Goal: Task Accomplishment & Management: Complete application form

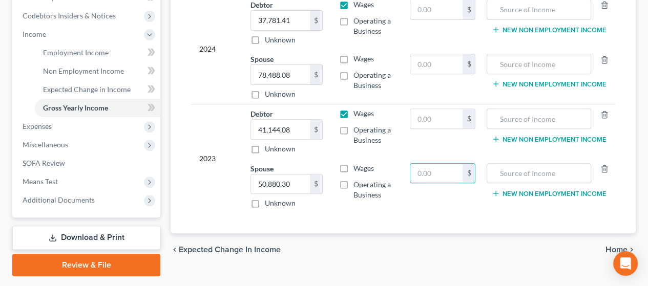
scroll to position [331, 0]
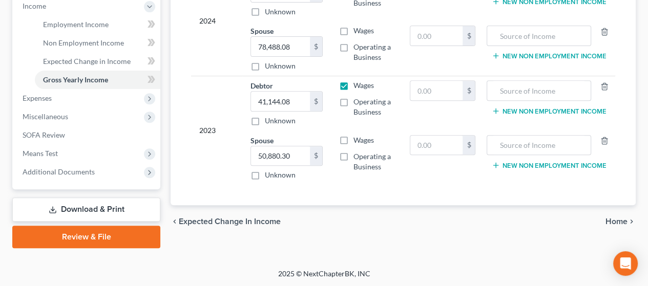
click at [617, 218] on span "Home" at bounding box center [617, 222] width 22 height 8
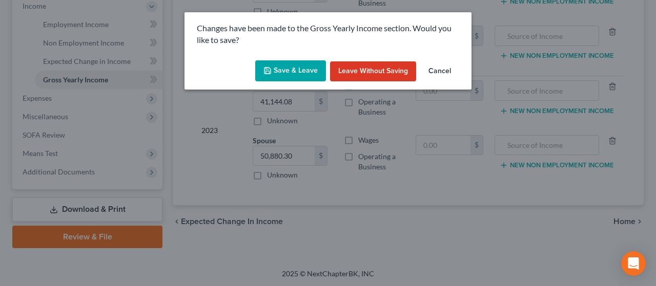
click at [282, 71] on button "Save & Leave" at bounding box center [290, 71] width 71 height 22
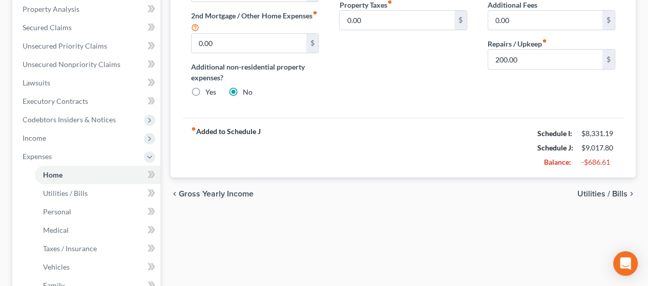
scroll to position [205, 0]
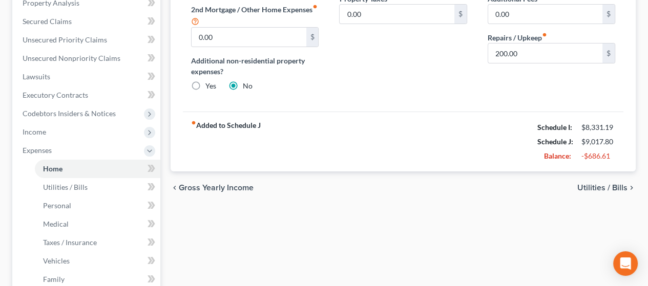
click at [594, 186] on span "Utilities / Bills" at bounding box center [602, 188] width 50 height 8
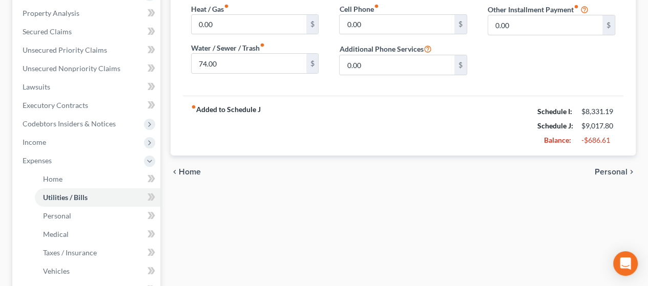
scroll to position [205, 0]
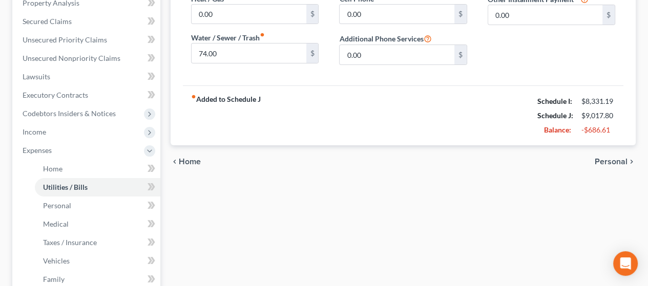
click at [612, 158] on span "Personal" at bounding box center [611, 162] width 33 height 8
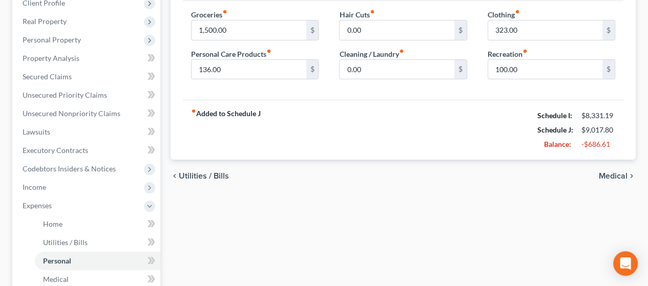
scroll to position [154, 0]
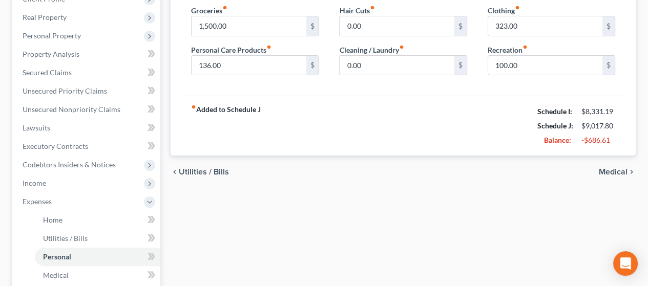
click at [617, 170] on span "Medical" at bounding box center [613, 172] width 29 height 8
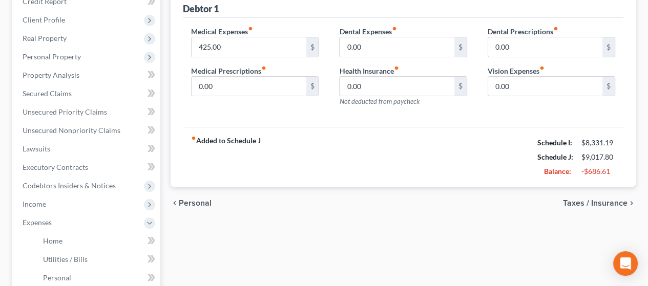
scroll to position [154, 0]
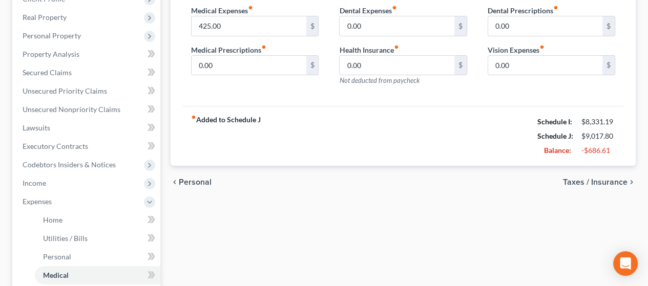
click at [602, 181] on span "Taxes / Insurance" at bounding box center [595, 182] width 65 height 8
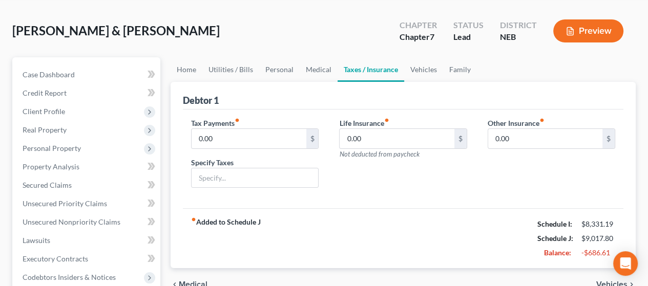
scroll to position [154, 0]
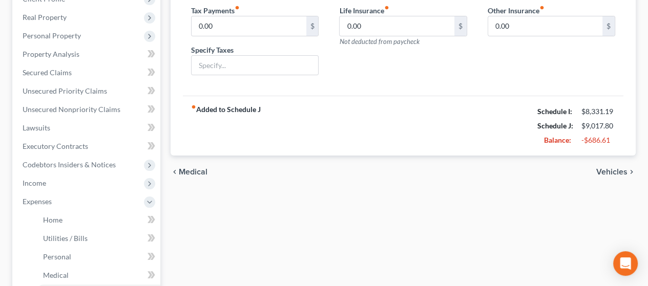
click at [613, 169] on span "Vehicles" at bounding box center [611, 172] width 31 height 8
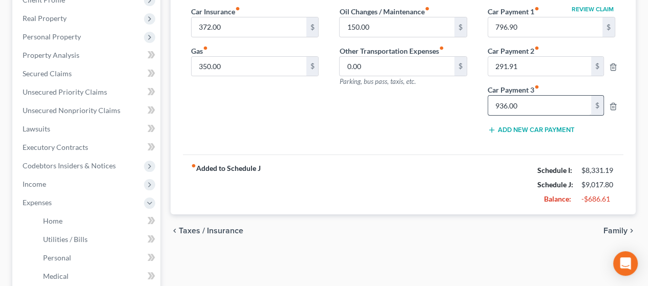
scroll to position [154, 0]
click at [619, 226] on span "Family" at bounding box center [616, 230] width 24 height 8
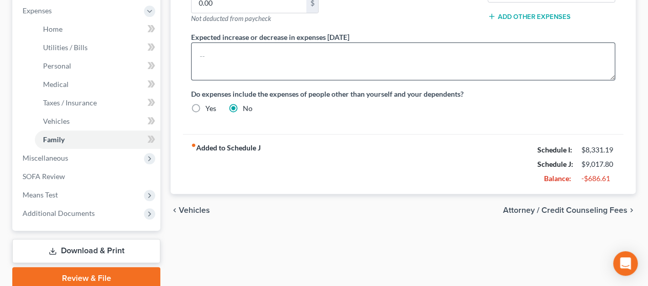
scroll to position [359, 0]
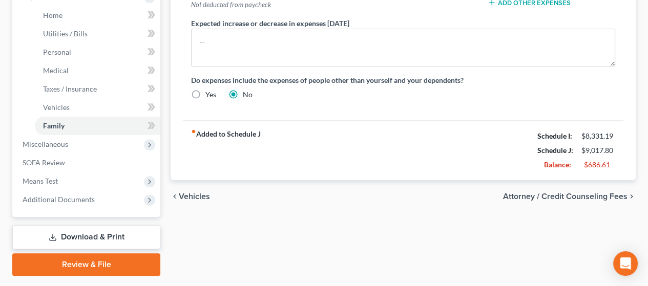
click at [574, 194] on span "Attorney / Credit Counseling Fees" at bounding box center [565, 197] width 124 height 8
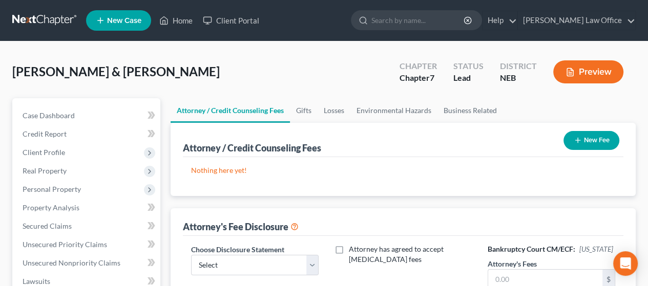
click at [593, 139] on button "New Fee" at bounding box center [592, 140] width 56 height 19
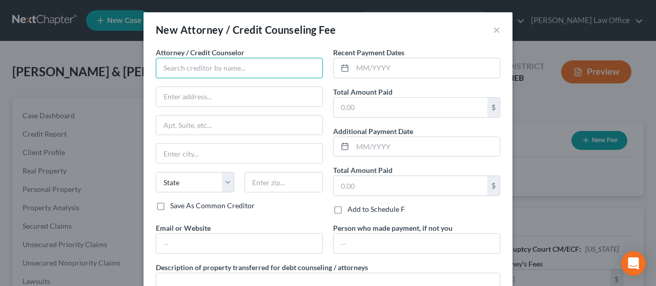
drag, startPoint x: 184, startPoint y: 71, endPoint x: 209, endPoint y: 53, distance: 30.7
click at [185, 71] on input "text" at bounding box center [239, 68] width 167 height 20
type input "[PERSON_NAME] Law Office"
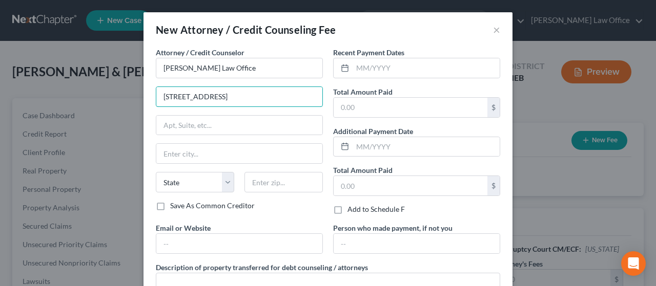
type input "[STREET_ADDRESS]"
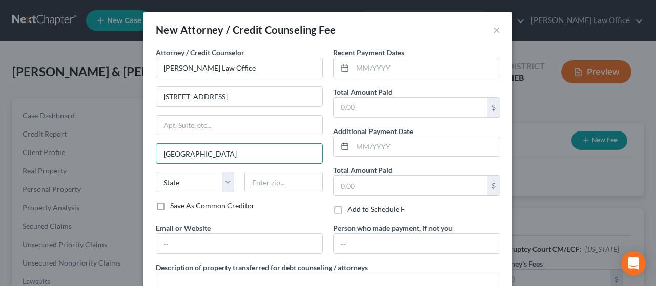
type input "[GEOGRAPHIC_DATA]"
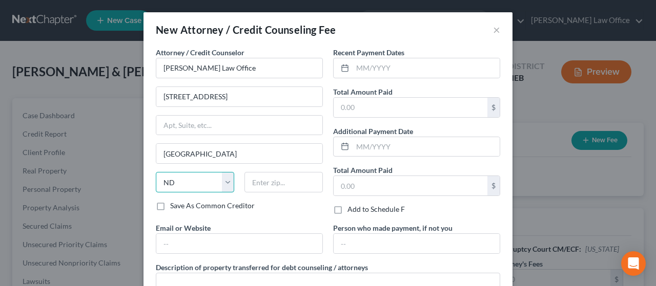
select select "30"
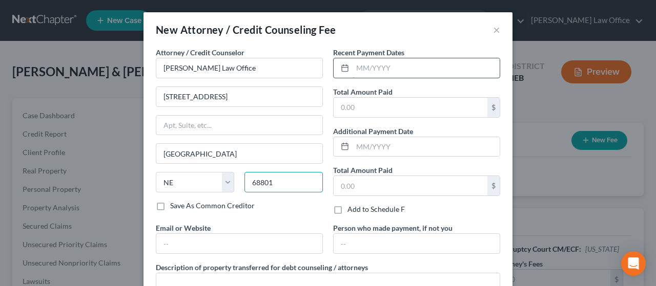
type input "68801"
click at [371, 72] on input "text" at bounding box center [425, 67] width 147 height 19
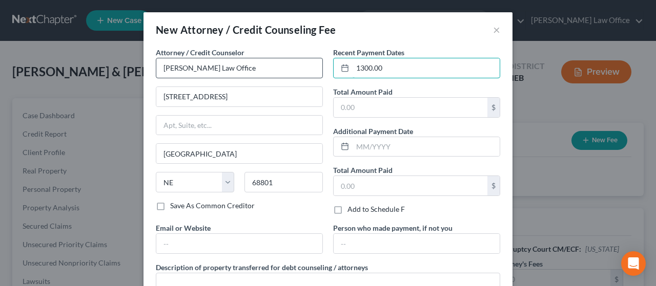
drag, startPoint x: 386, startPoint y: 67, endPoint x: 309, endPoint y: 68, distance: 76.9
click at [328, 64] on div "Recent Payment Dates 1300.00 Total Amount Paid $ Additional Payment Date Total …" at bounding box center [416, 135] width 177 height 176
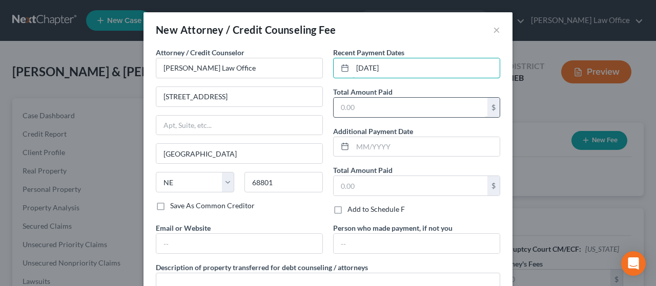
type input "[DATE]"
click at [363, 105] on input "text" at bounding box center [411, 107] width 154 height 19
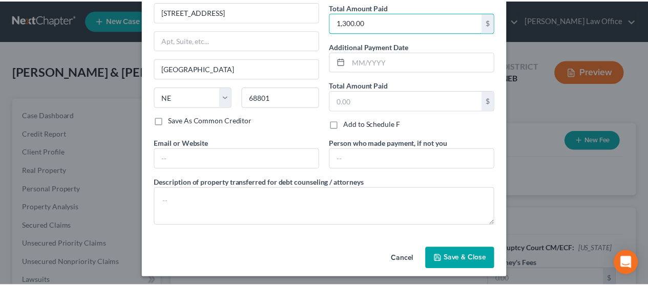
scroll to position [88, 0]
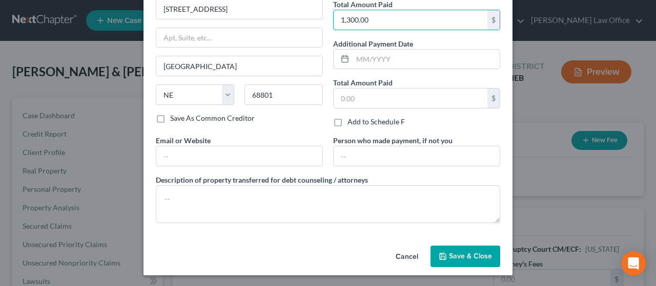
type input "1,300.00"
click at [461, 255] on span "Save & Close" at bounding box center [470, 256] width 43 height 9
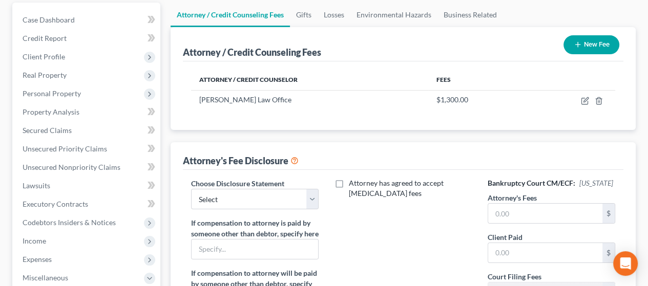
scroll to position [102, 0]
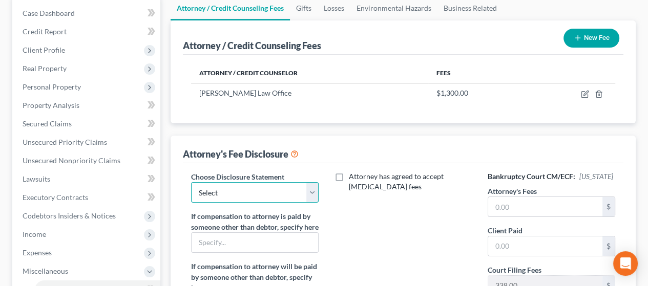
click at [307, 195] on select "Select Disclosure of Compensation of Attorney for Debtor" at bounding box center [255, 192] width 128 height 20
select select "0"
click at [191, 182] on select "Select Disclosure of Compensation of Attorney for Debtor" at bounding box center [255, 192] width 128 height 20
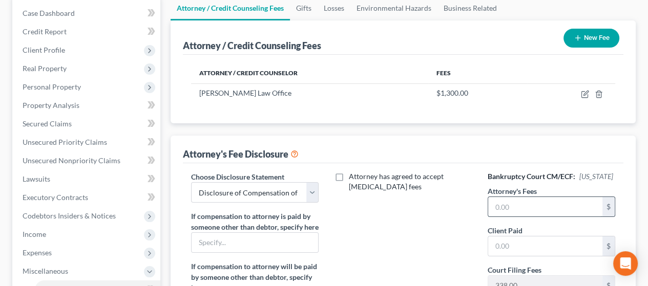
drag, startPoint x: 520, startPoint y: 206, endPoint x: 522, endPoint y: 201, distance: 5.8
click at [521, 202] on input "text" at bounding box center [545, 206] width 114 height 19
type input "1,300.00"
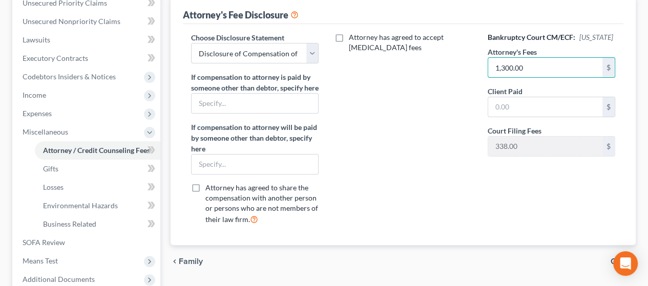
scroll to position [256, 0]
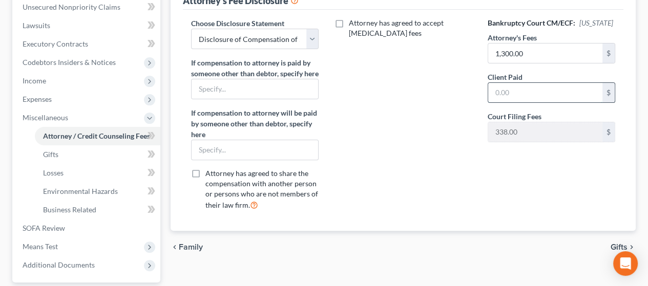
click at [543, 95] on input "text" at bounding box center [545, 92] width 114 height 19
type input "1,300.00"
click at [420, 164] on div "Attorney has agreed to accept [MEDICAL_DATA] fees" at bounding box center [403, 118] width 148 height 201
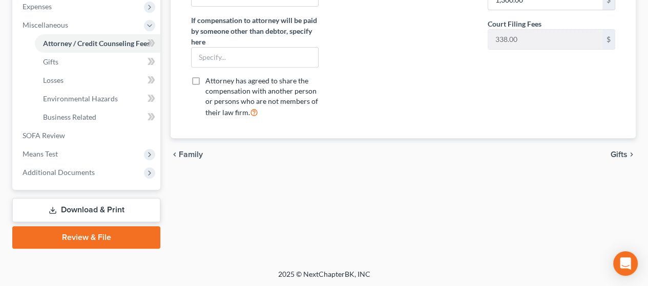
scroll to position [349, 0]
click at [618, 158] on span "Gifts" at bounding box center [619, 154] width 17 height 8
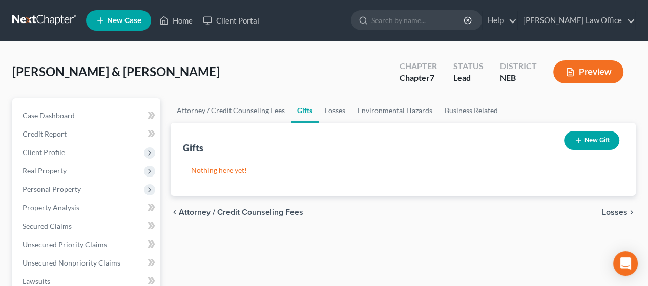
click at [618, 209] on span "Losses" at bounding box center [615, 213] width 26 height 8
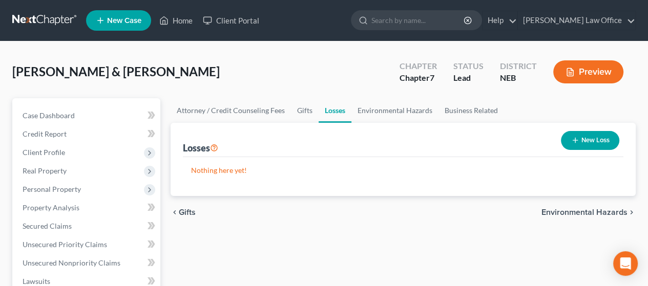
click at [599, 209] on span "Environmental Hazards" at bounding box center [585, 213] width 86 height 8
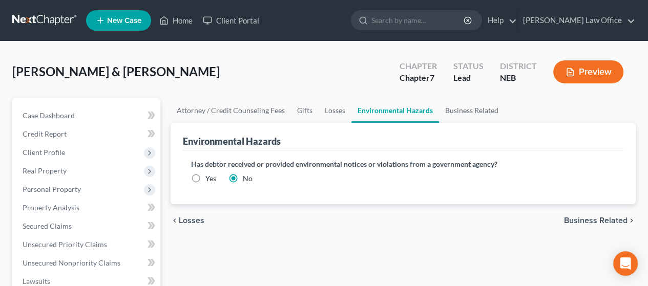
click at [605, 219] on span "Business Related" at bounding box center [596, 221] width 64 height 8
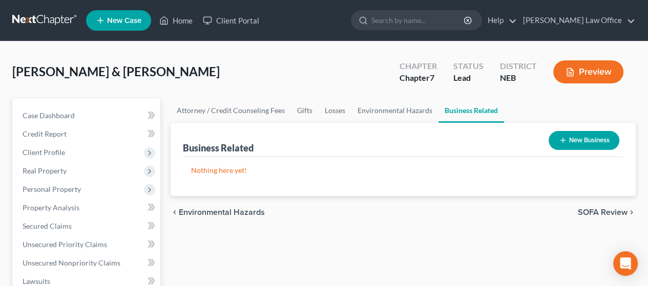
click at [610, 209] on span "SOFA Review" at bounding box center [603, 213] width 50 height 8
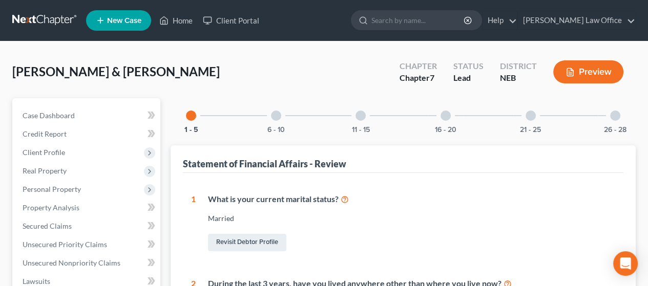
click at [279, 114] on div at bounding box center [276, 116] width 10 height 10
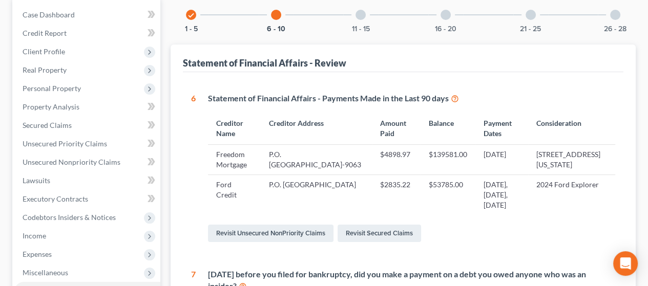
scroll to position [102, 0]
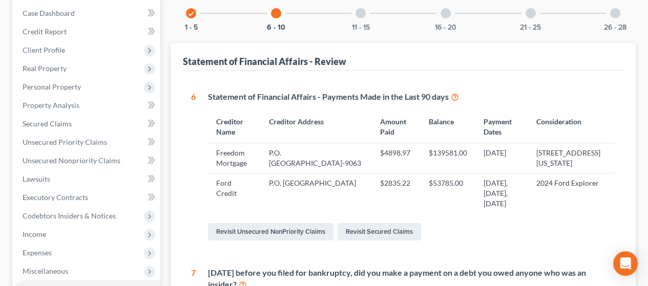
click at [361, 12] on div at bounding box center [361, 13] width 10 height 10
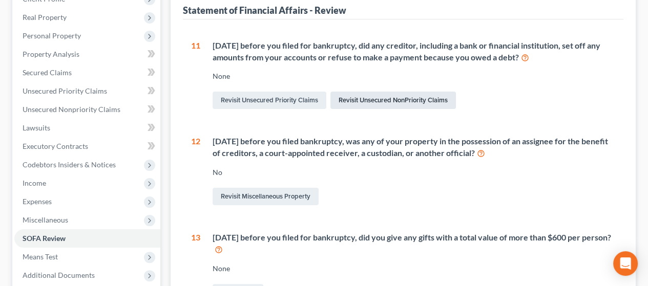
scroll to position [0, 0]
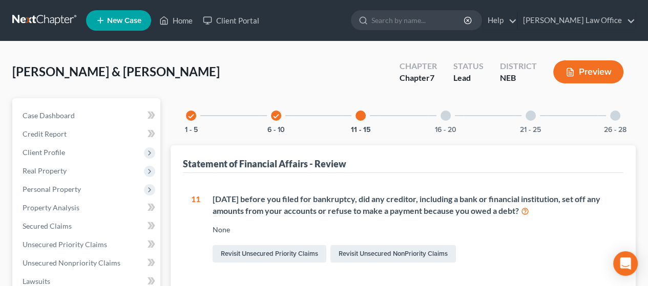
click at [446, 117] on div at bounding box center [446, 116] width 10 height 10
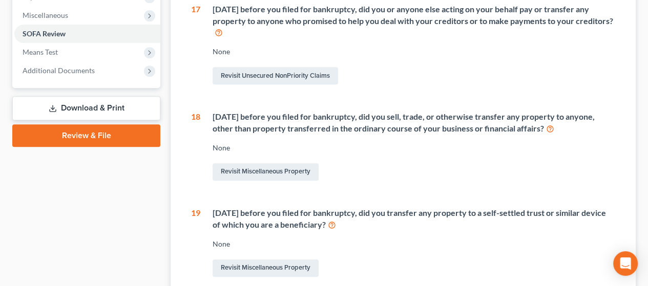
scroll to position [102, 0]
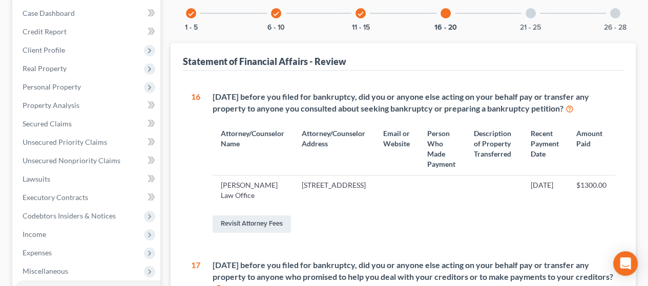
click at [529, 13] on div at bounding box center [531, 13] width 10 height 10
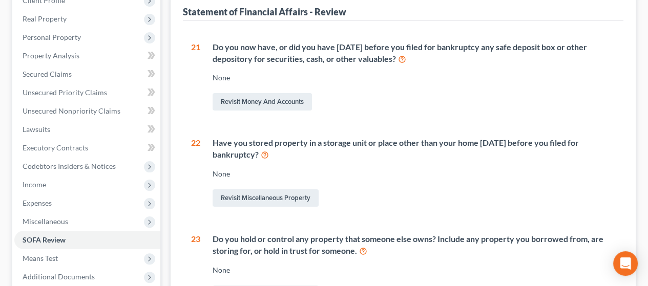
scroll to position [0, 0]
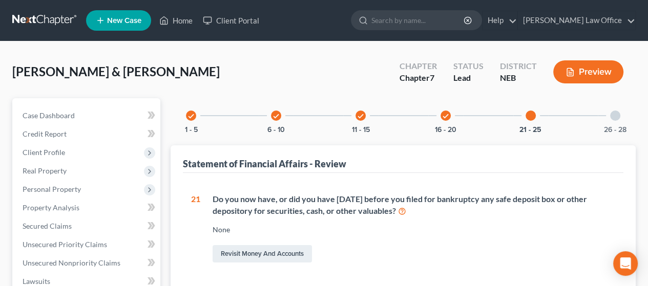
click at [615, 114] on div at bounding box center [615, 116] width 10 height 10
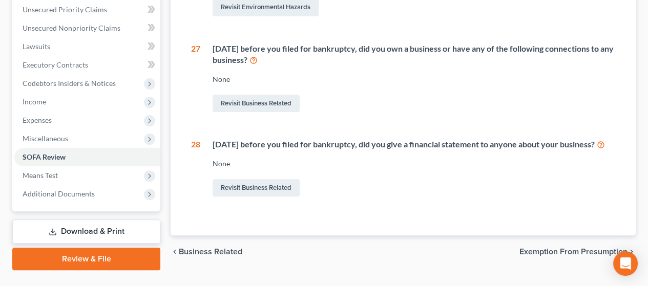
scroll to position [267, 0]
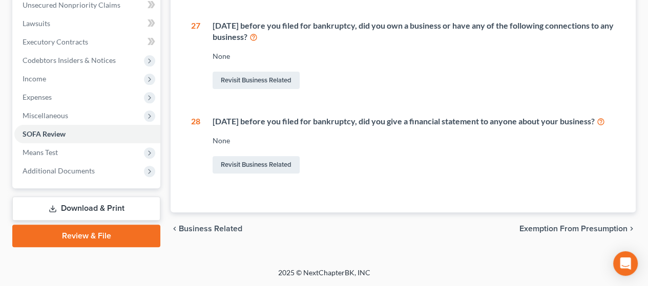
click at [559, 229] on span "Exemption from Presumption" at bounding box center [574, 229] width 108 height 8
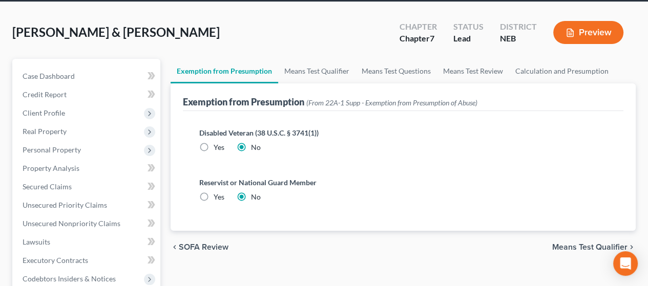
scroll to position [102, 0]
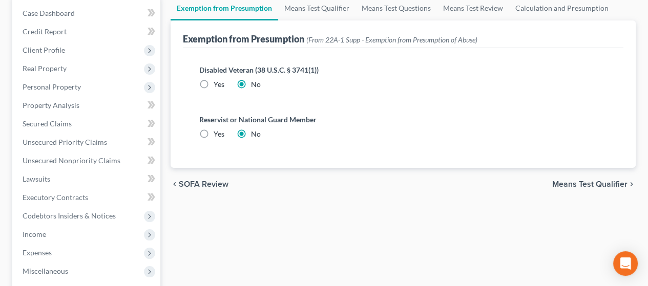
click at [602, 180] on span "Means Test Qualifier" at bounding box center [589, 184] width 75 height 8
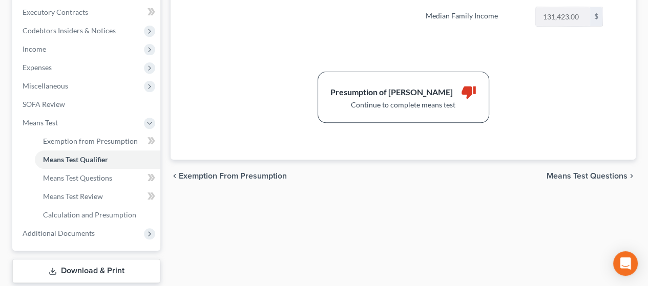
scroll to position [307, 0]
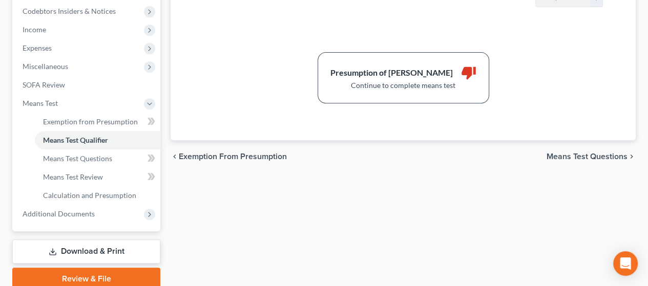
click at [585, 153] on span "Means Test Questions" at bounding box center [587, 157] width 81 height 8
select select "5"
select select "0"
select select "2"
select select "60"
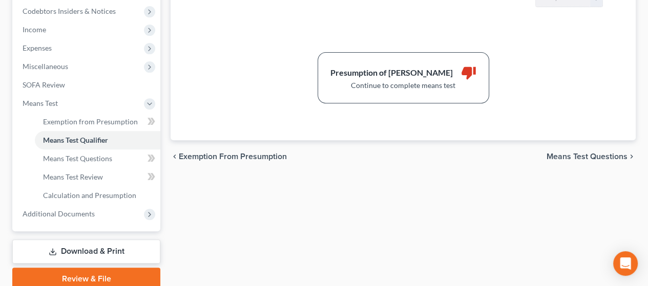
select select "0"
select select "60"
select select "1"
select select "60"
select select "1"
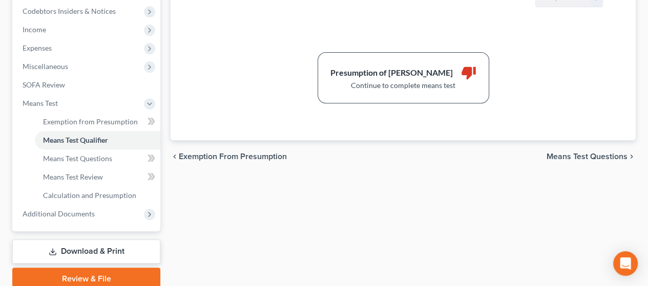
select select "60"
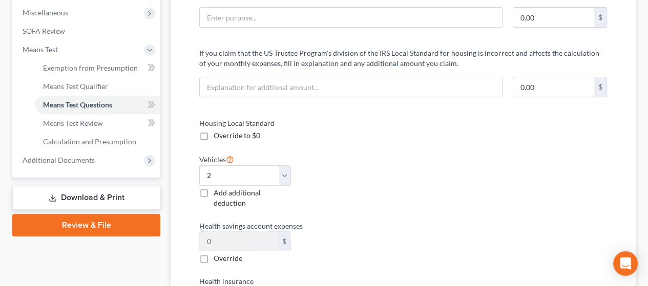
scroll to position [410, 0]
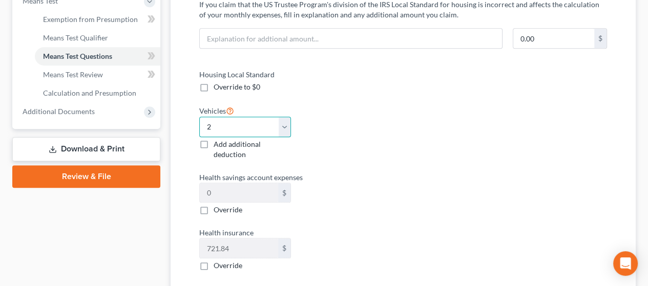
click at [284, 128] on select "Select 0 1 2 3 4 5" at bounding box center [245, 127] width 92 height 20
select select "3"
click at [199, 117] on select "Select 0 1 2 3 4 5" at bounding box center [245, 127] width 92 height 20
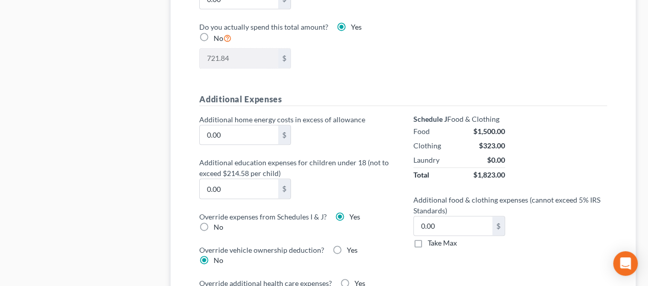
scroll to position [717, 0]
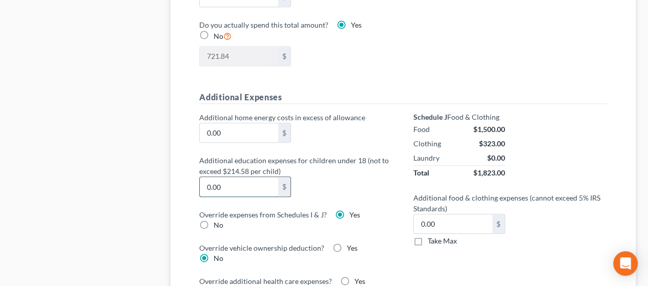
click at [238, 182] on input "0.00" at bounding box center [239, 186] width 78 height 19
type input "445.00"
click at [378, 229] on div "Additional home energy costs in excess of allowance 0.00 $ Additional education…" at bounding box center [296, 223] width 214 height 222
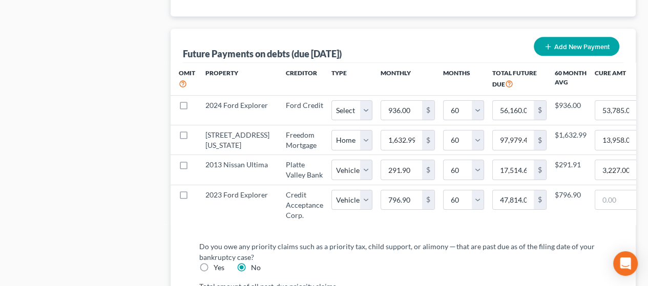
scroll to position [0, 68]
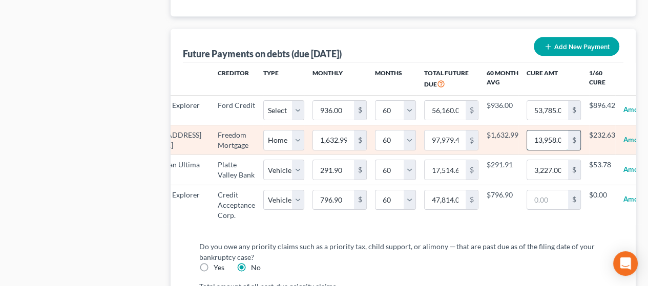
click at [527, 147] on input "13,958.00" at bounding box center [547, 140] width 41 height 19
type input "13"
select select "0"
select select "60"
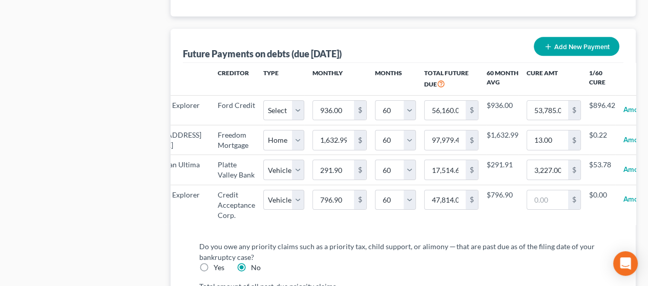
select select "0"
select select "60"
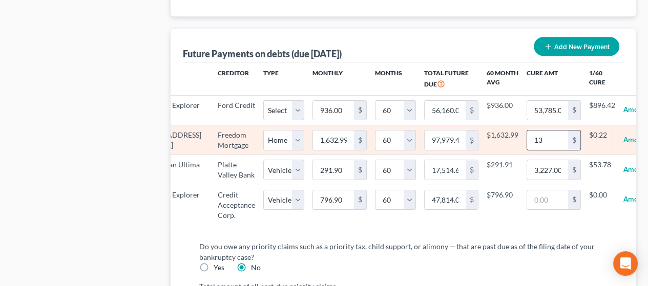
type input "139"
select select "0"
select select "60"
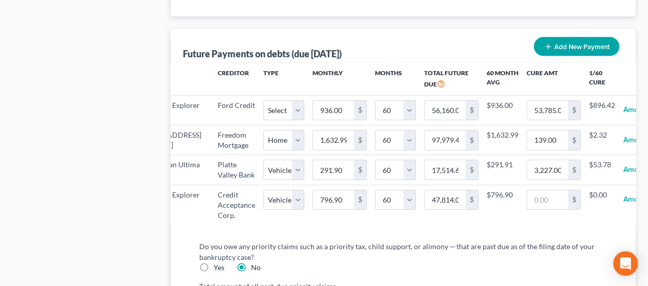
select select "0"
select select "60"
select select "0"
select select "60"
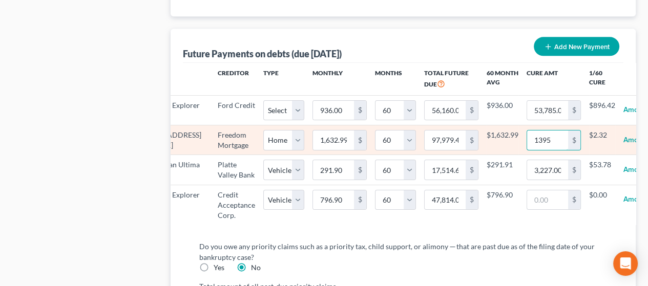
type input "1,395"
select select "0"
select select "60"
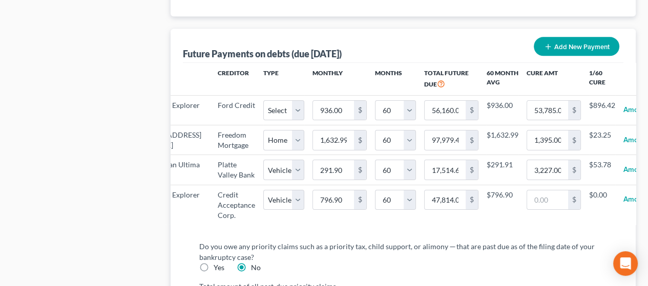
select select "0"
select select "60"
select select "0"
select select "60"
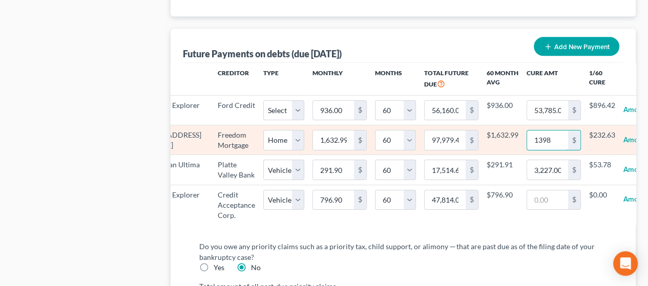
type input "1,398"
select select "0"
select select "60"
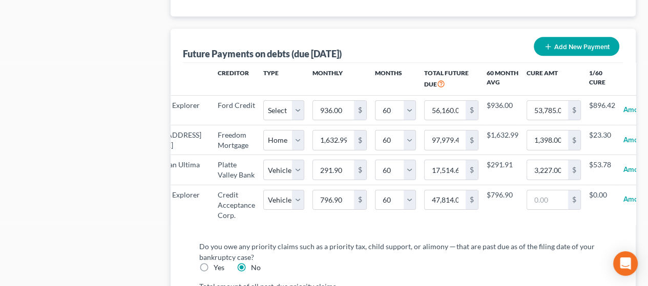
select select "0"
select select "60"
select select "0"
select select "60"
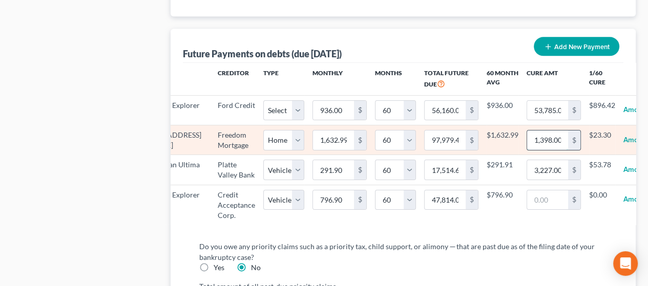
click at [527, 148] on input "1,398.00" at bounding box center [547, 140] width 41 height 19
type input "1,3958"
select select "0"
select select "60"
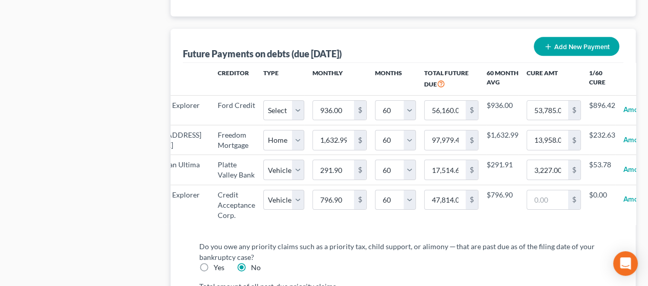
select select "0"
select select "60"
select select "0"
select select "60"
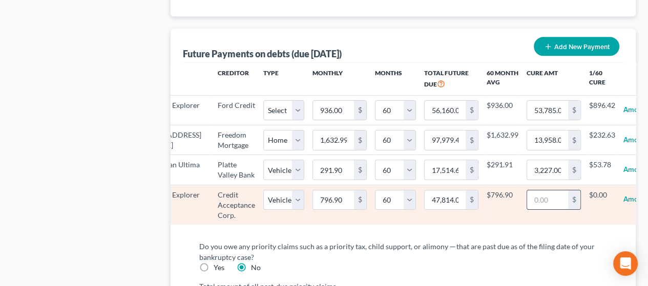
click at [527, 210] on input "text" at bounding box center [547, 200] width 41 height 19
type input "33,406"
select select "1"
select select "60"
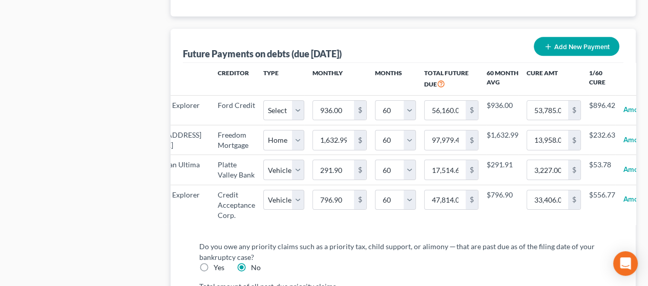
select select "1"
select select "60"
select select "1"
select select "60"
select select "1"
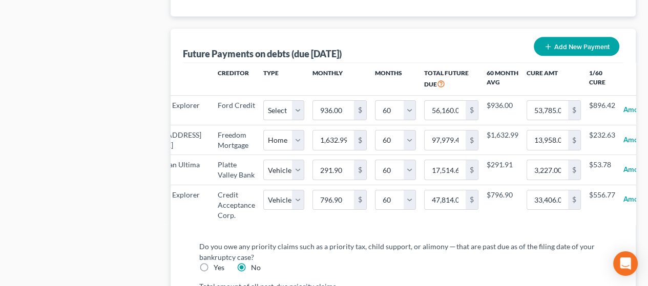
select select "60"
select select "1"
select select "60"
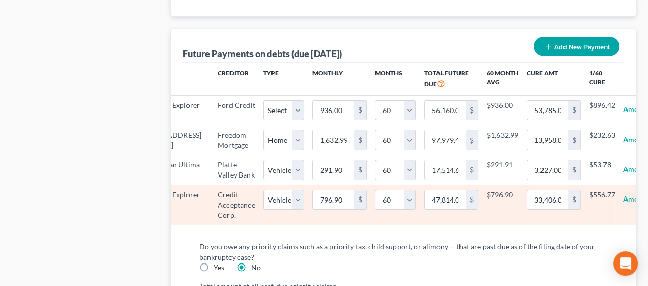
click at [589, 225] on td "$556.77" at bounding box center [602, 205] width 26 height 40
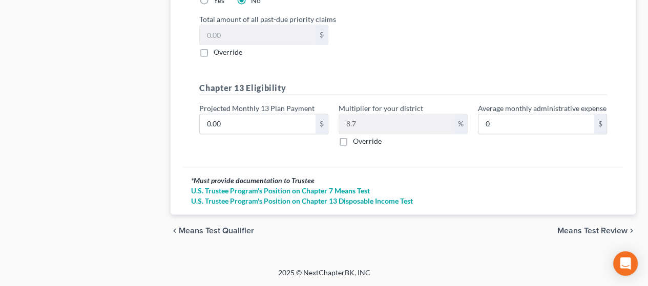
scroll to position [1388, 0]
click at [599, 231] on span "Means Test Review" at bounding box center [592, 231] width 70 height 8
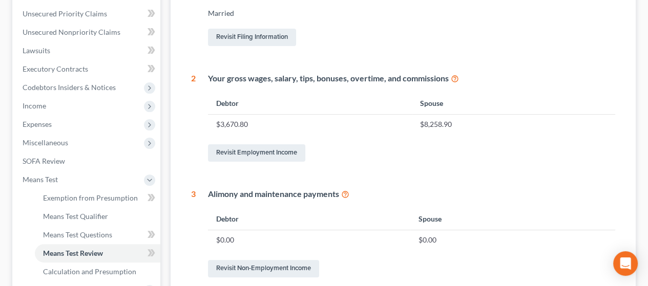
scroll to position [144, 0]
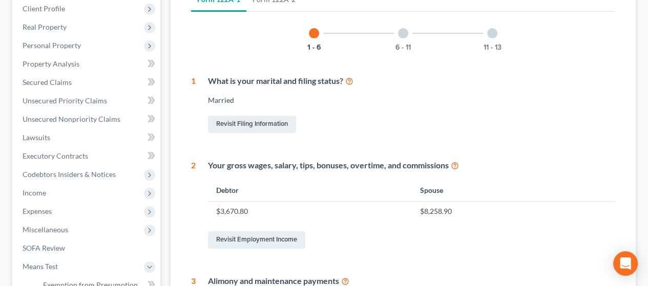
click at [408, 32] on div "6 - 11" at bounding box center [403, 33] width 35 height 35
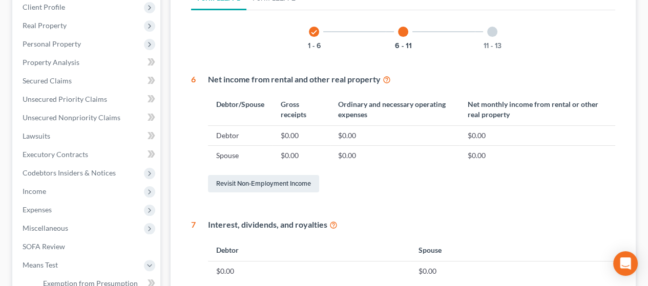
scroll to position [41, 0]
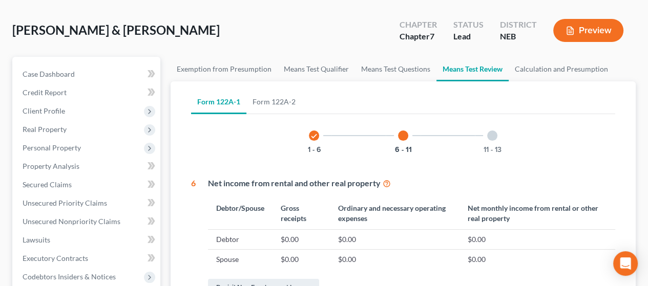
click at [491, 139] on div at bounding box center [492, 136] width 10 height 10
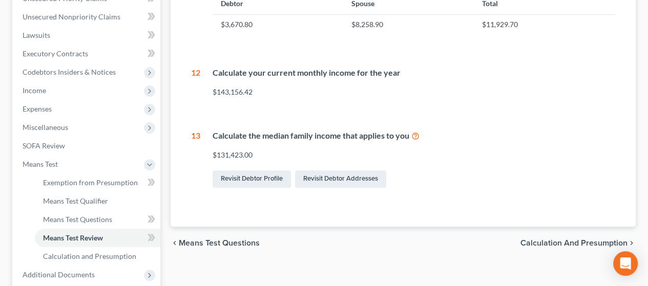
scroll to position [298, 0]
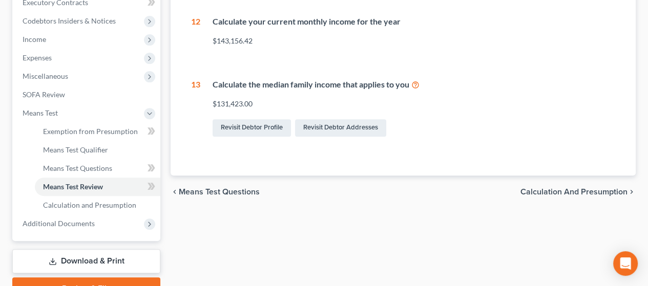
click at [549, 189] on span "Calculation and Presumption" at bounding box center [574, 192] width 107 height 8
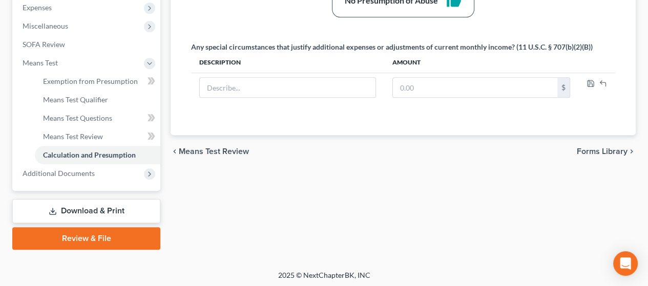
scroll to position [349, 0]
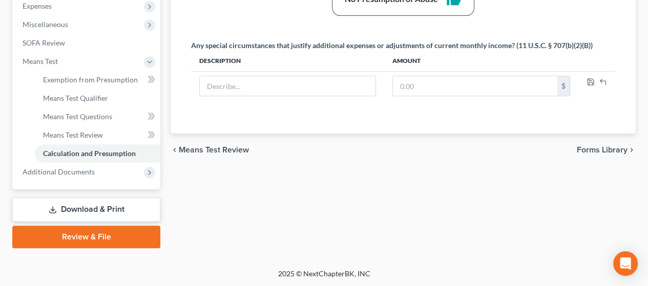
click at [86, 206] on link "Download & Print" at bounding box center [86, 210] width 148 height 24
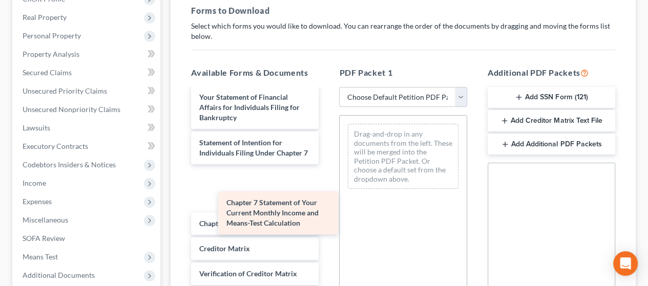
scroll to position [346, 0]
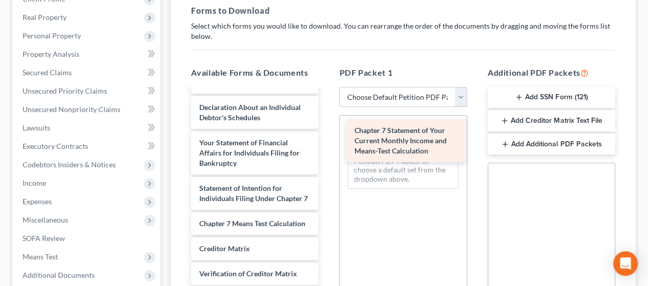
drag, startPoint x: 236, startPoint y: 212, endPoint x: 387, endPoint y: 148, distance: 164.3
click at [327, 147] on div "Chapter 7 Statement of Your Current Monthly Income and Means-Test Calculation V…" at bounding box center [255, 75] width 144 height 583
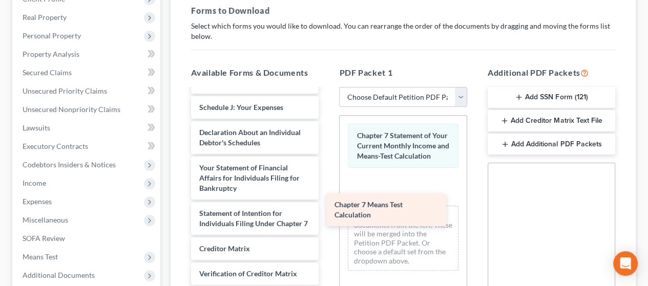
scroll to position [311, 0]
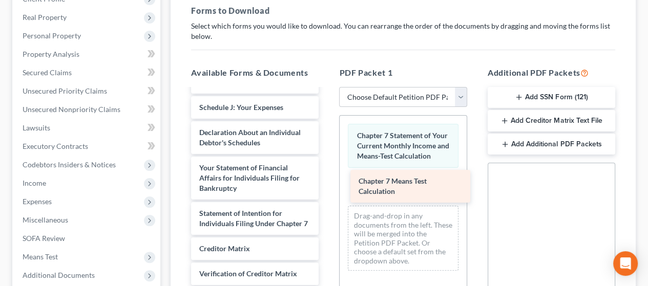
drag, startPoint x: 227, startPoint y: 217, endPoint x: 385, endPoint y: 183, distance: 161.3
click at [327, 183] on div "Chapter 7 Means Test Calculation Voluntary Petition for Individuals Filing for …" at bounding box center [255, 87] width 144 height 557
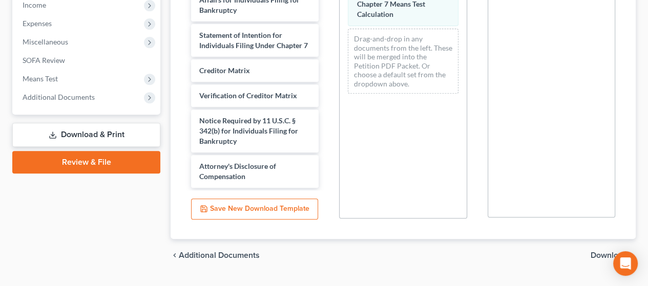
scroll to position [356, 0]
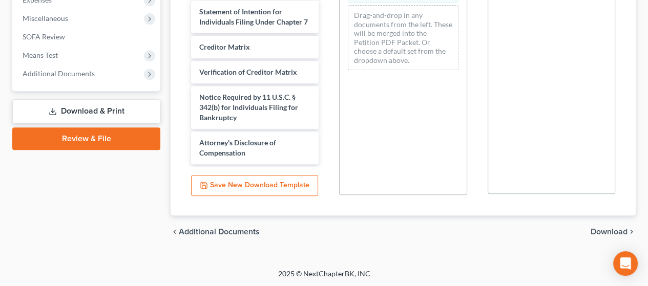
click at [612, 228] on span "Download" at bounding box center [609, 232] width 37 height 8
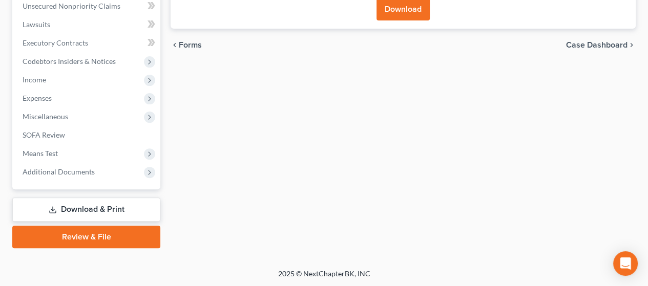
scroll to position [103, 0]
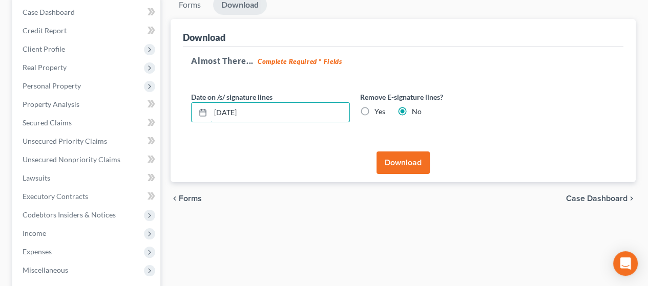
drag, startPoint x: 241, startPoint y: 109, endPoint x: 181, endPoint y: 106, distance: 60.0
click at [181, 106] on div "Download Almost There... Complete Required * Fields Date on /s/ signature lines…" at bounding box center [403, 101] width 465 height 164
click at [375, 110] on label "Yes" at bounding box center [380, 112] width 11 height 10
click at [379, 110] on input "Yes" at bounding box center [382, 110] width 7 height 7
radio input "true"
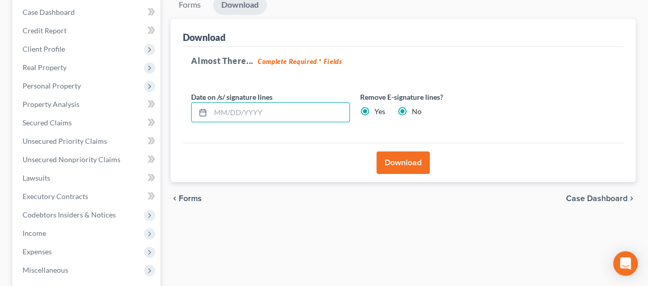
radio input "false"
click at [406, 161] on button "Download" at bounding box center [403, 163] width 53 height 23
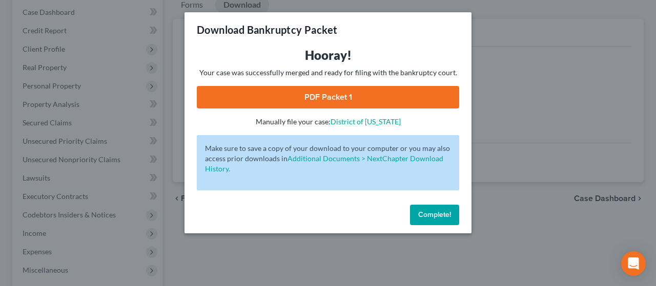
click at [392, 92] on link "PDF Packet 1" at bounding box center [328, 97] width 262 height 23
click at [429, 211] on span "Complete!" at bounding box center [434, 215] width 33 height 9
